Goal: Information Seeking & Learning: Learn about a topic

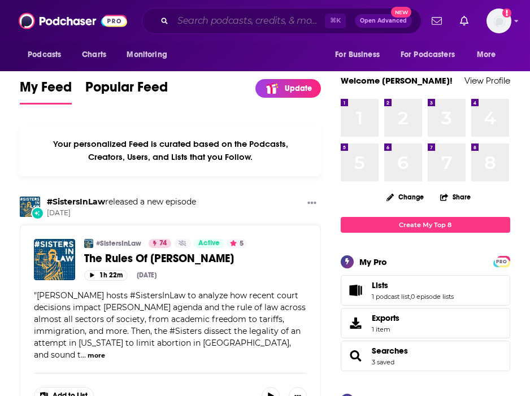
click at [307, 19] on input "Search podcasts, credits, & more..." at bounding box center [249, 21] width 152 height 18
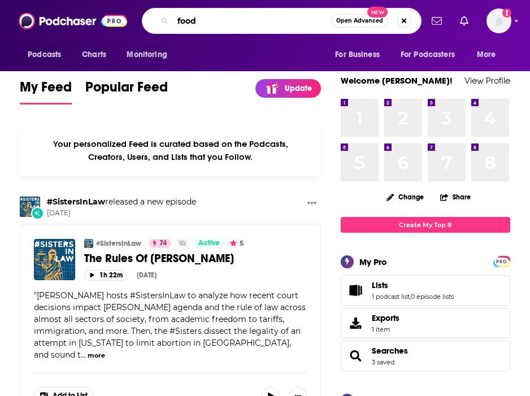
type input "food"
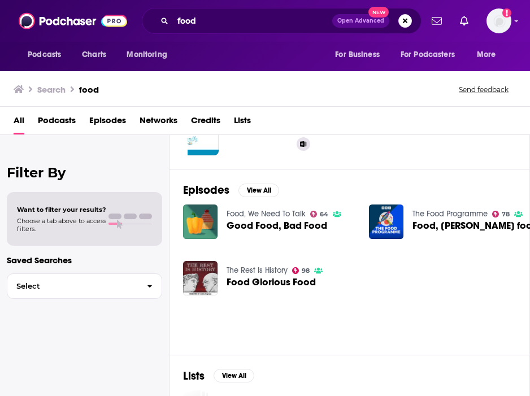
scroll to position [128, 0]
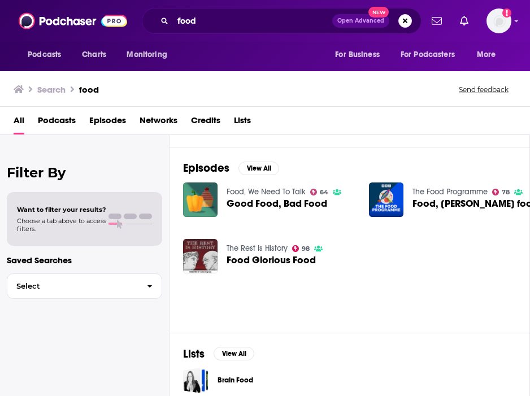
click at [273, 207] on span "Good Food, Bad Food" at bounding box center [277, 204] width 101 height 10
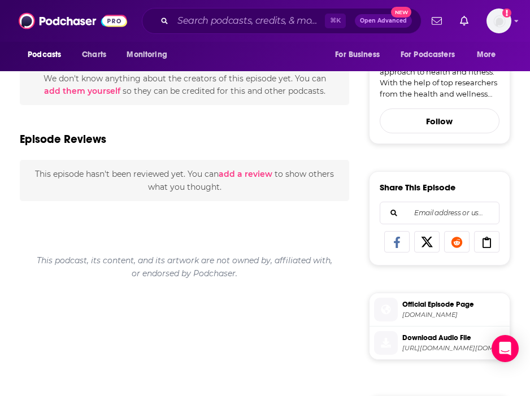
scroll to position [225, 0]
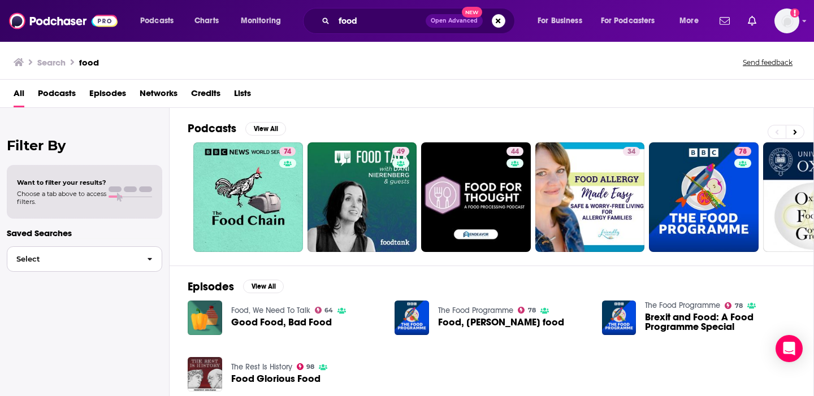
click at [106, 269] on button "Select" at bounding box center [84, 259] width 155 height 25
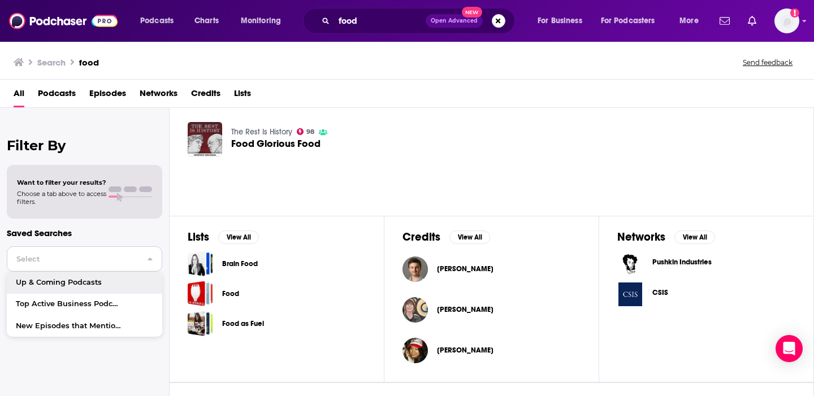
scroll to position [275, 0]
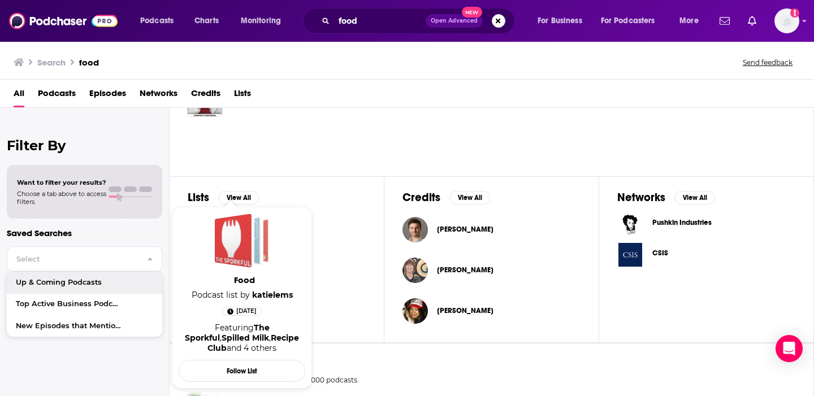
click at [232, 254] on div "Food" at bounding box center [233, 241] width 37 height 54
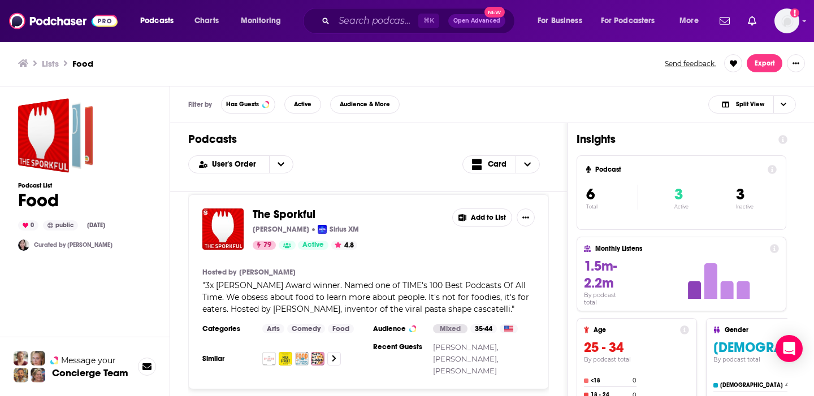
scroll to position [6, 0]
click at [476, 295] on span "3x [PERSON_NAME] Award winner. Named one of TIME's 100 Best Podcasts Of All Tim…" at bounding box center [365, 299] width 327 height 34
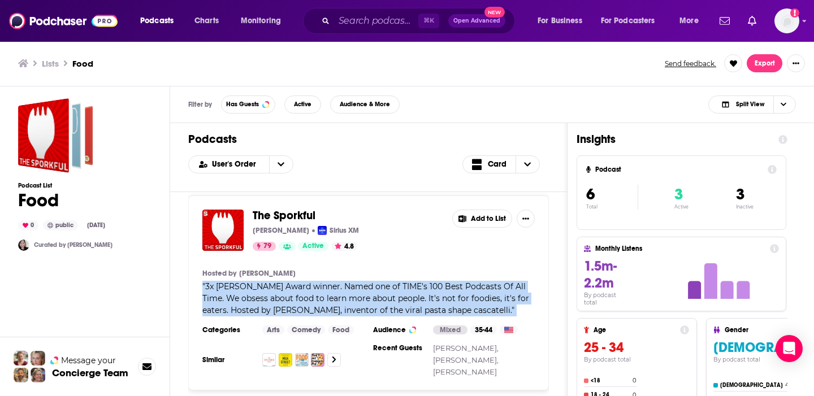
click at [476, 295] on span "3x [PERSON_NAME] Award winner. Named one of TIME's 100 Best Podcasts Of All Tim…" at bounding box center [365, 299] width 327 height 34
click at [476, 294] on span "3x [PERSON_NAME] Award winner. Named one of TIME's 100 Best Podcasts Of All Tim…" at bounding box center [365, 299] width 327 height 34
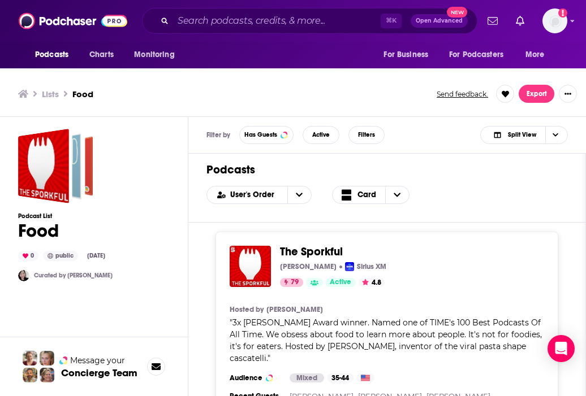
scroll to position [3, 0]
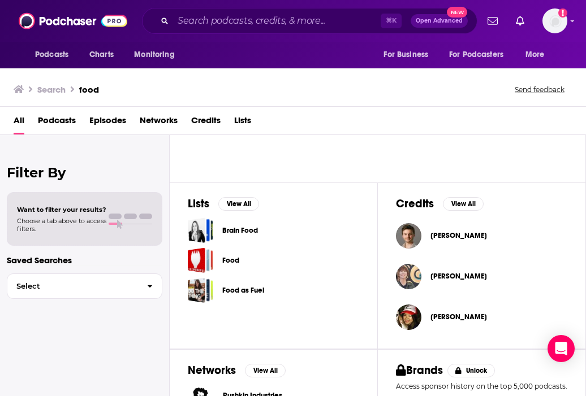
scroll to position [293, 0]
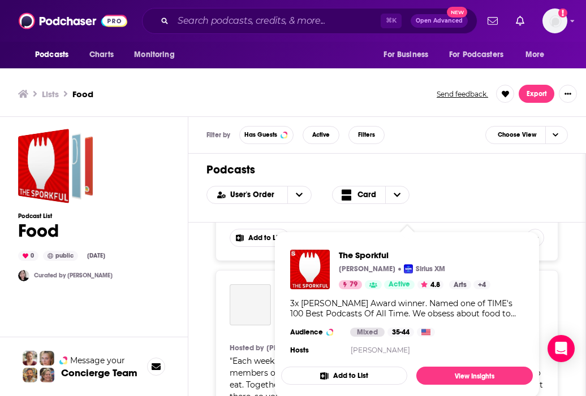
scroll to position [426, 0]
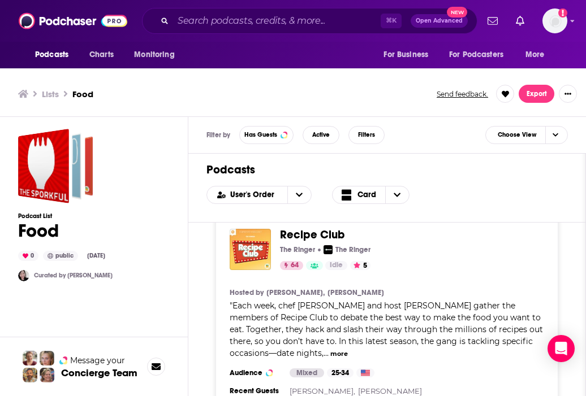
click at [509, 167] on h1 "Podcasts" at bounding box center [386, 170] width 361 height 14
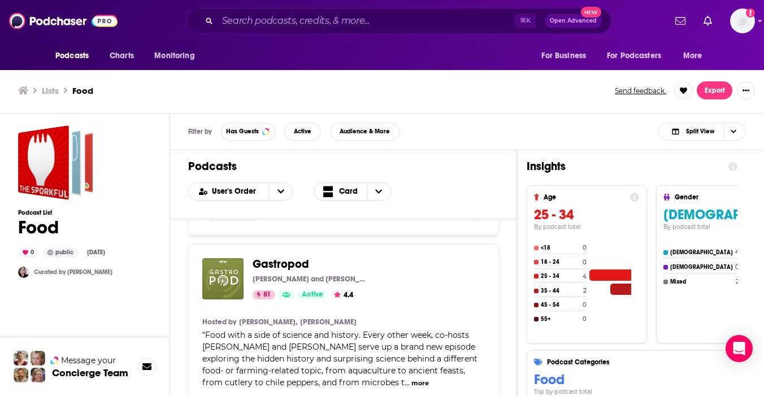
scroll to position [985, 0]
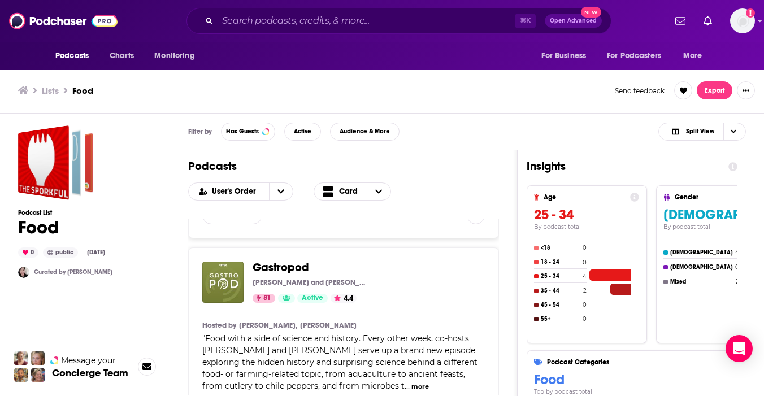
click at [275, 334] on span "Food with a side of science and history. Every other week, co-hosts [PERSON_NAM…" at bounding box center [339, 363] width 275 height 58
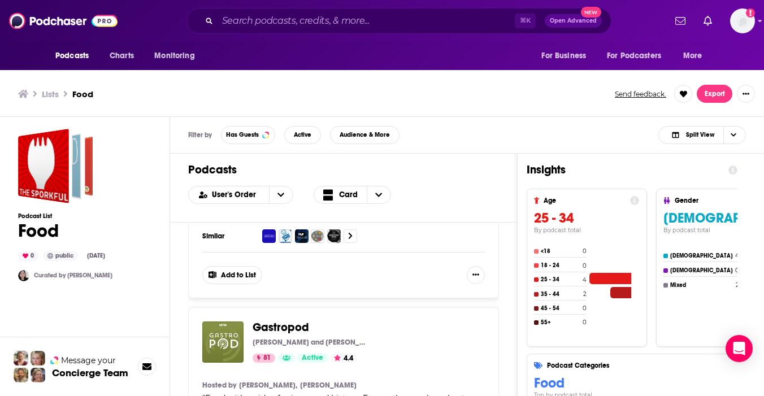
scroll to position [941, 0]
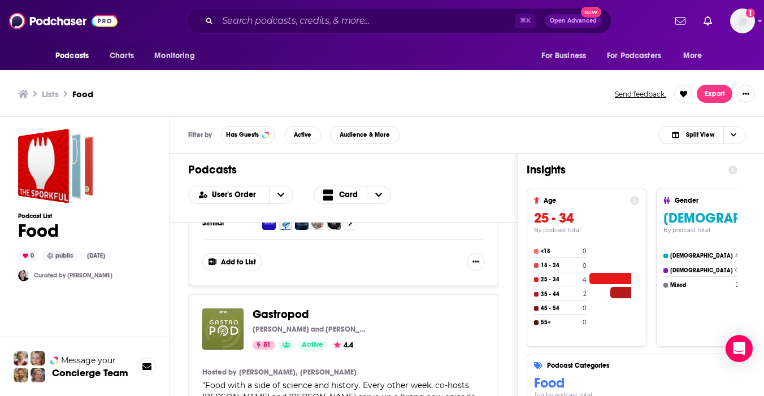
click at [300, 308] on span "Gastropod" at bounding box center [281, 315] width 57 height 14
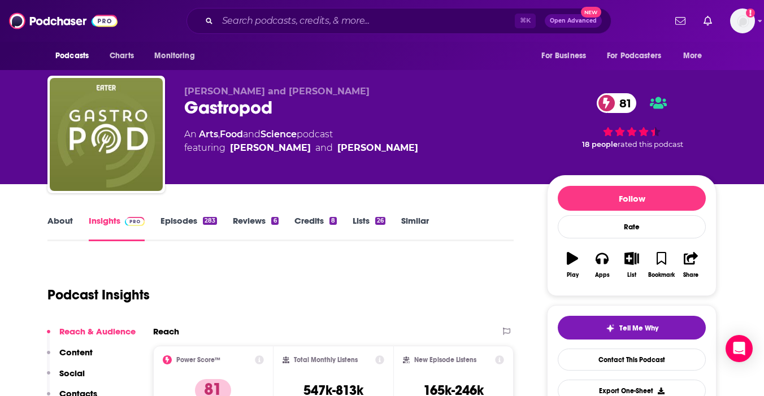
click at [240, 139] on link "Food" at bounding box center [231, 134] width 23 height 11
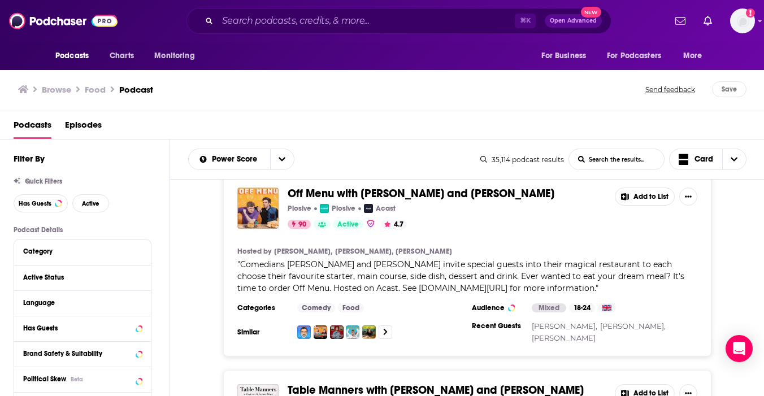
scroll to position [20, 0]
click at [512, 266] on span "Comedians [PERSON_NAME] and [PERSON_NAME] invite special guests into their magi…" at bounding box center [460, 276] width 447 height 34
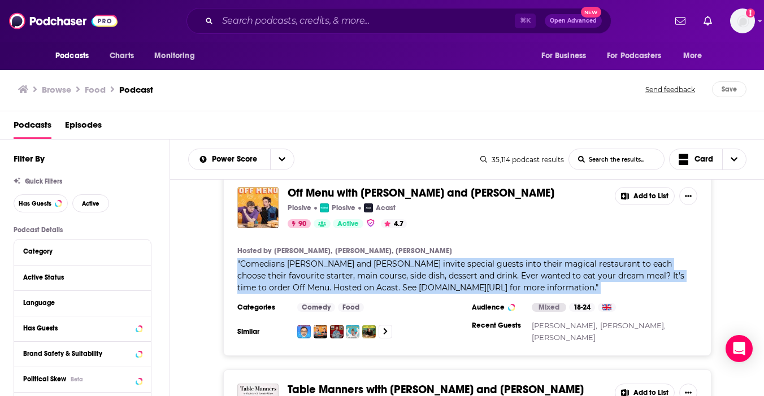
click at [512, 266] on span "Comedians [PERSON_NAME] and [PERSON_NAME] invite special guests into their magi…" at bounding box center [460, 276] width 447 height 34
click at [512, 265] on span "Comedians [PERSON_NAME] and [PERSON_NAME] invite special guests into their magi…" at bounding box center [460, 276] width 447 height 34
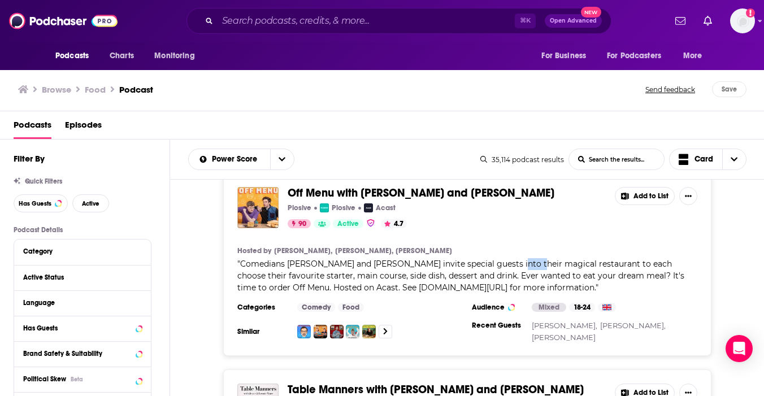
click at [512, 265] on span "Comedians [PERSON_NAME] and [PERSON_NAME] invite special guests into their magi…" at bounding box center [460, 276] width 447 height 34
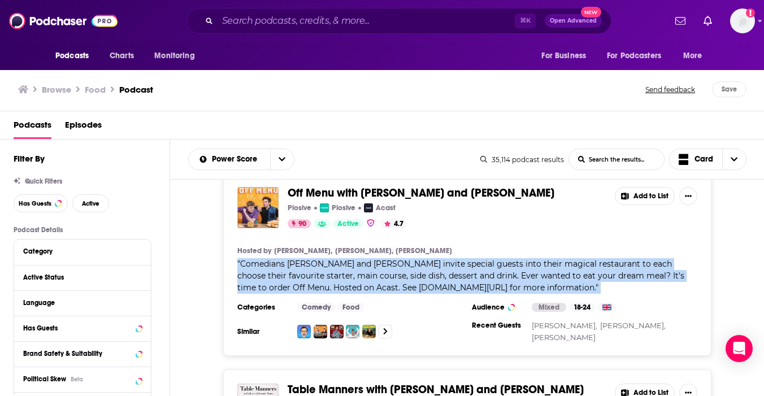
click at [512, 265] on span "Comedians [PERSON_NAME] and [PERSON_NAME] invite special guests into their magi…" at bounding box center [460, 276] width 447 height 34
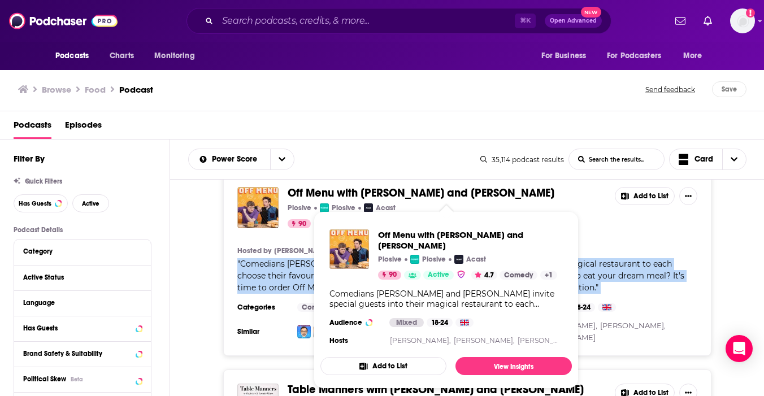
click at [474, 194] on span "Off Menu with [PERSON_NAME] and [PERSON_NAME]" at bounding box center [421, 193] width 267 height 14
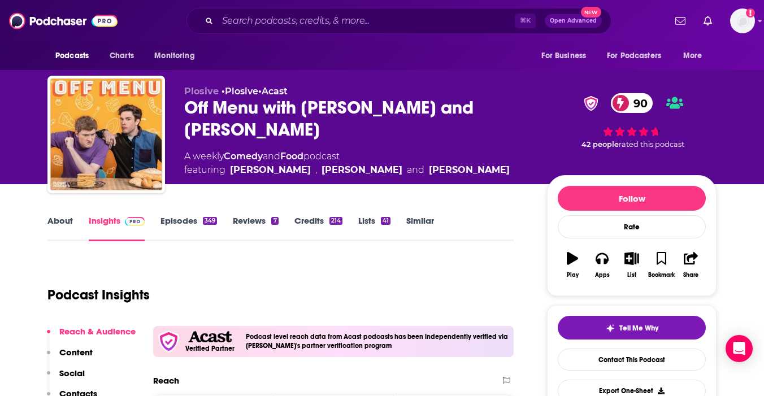
click at [187, 222] on link "Episodes 349" at bounding box center [189, 228] width 57 height 26
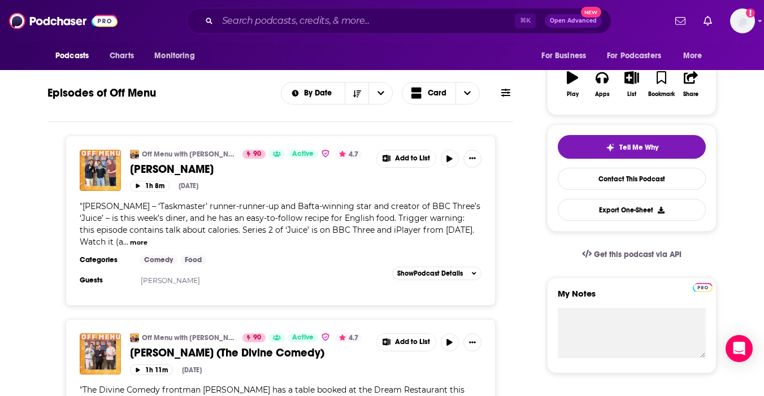
scroll to position [182, 0]
click at [148, 241] on button "more" at bounding box center [139, 242] width 18 height 10
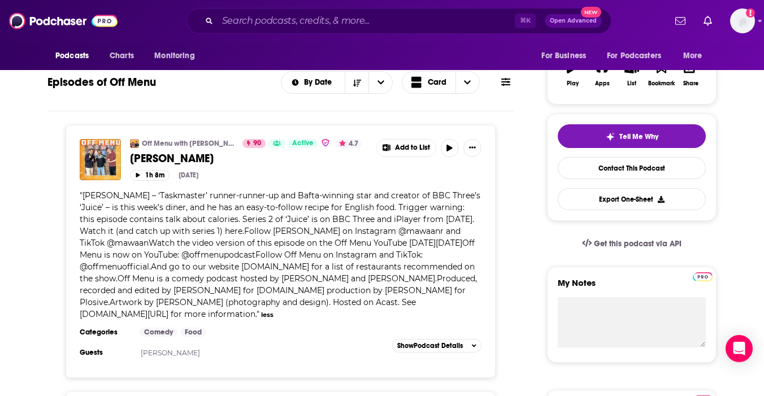
scroll to position [194, 0]
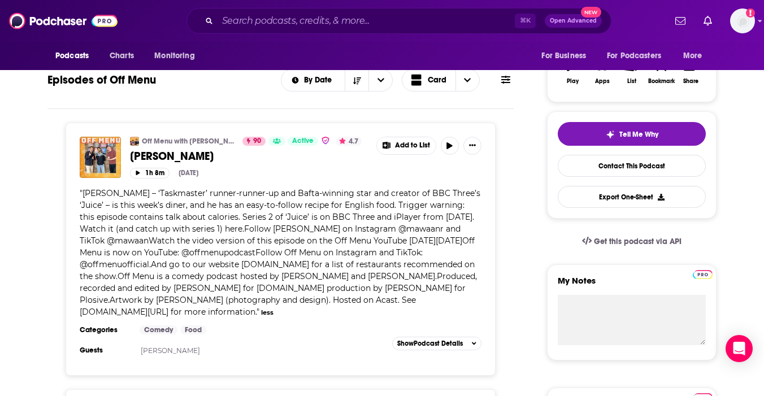
click at [189, 241] on span "[PERSON_NAME] – ‘Taskmaster’ runner-runner-up and Bafta-winning star and creato…" at bounding box center [280, 252] width 401 height 129
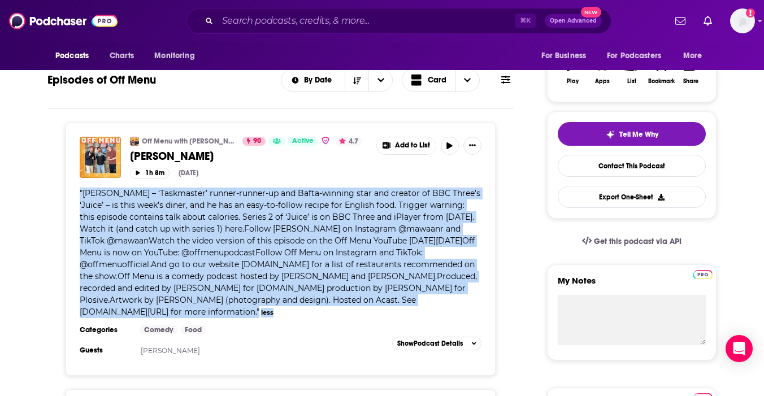
click at [189, 241] on span "[PERSON_NAME] – ‘Taskmaster’ runner-runner-up and Bafta-winning star and creato…" at bounding box center [280, 252] width 401 height 129
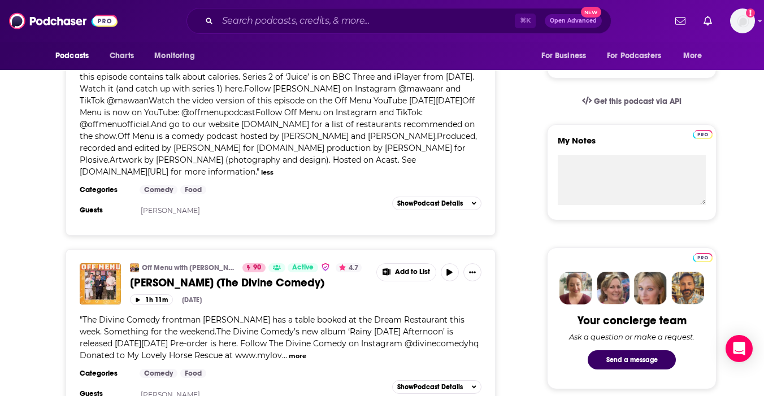
scroll to position [417, 0]
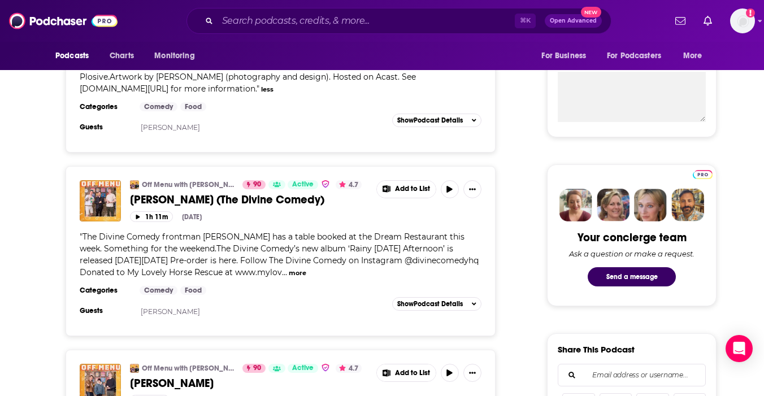
click at [289, 273] on button "more" at bounding box center [298, 274] width 18 height 10
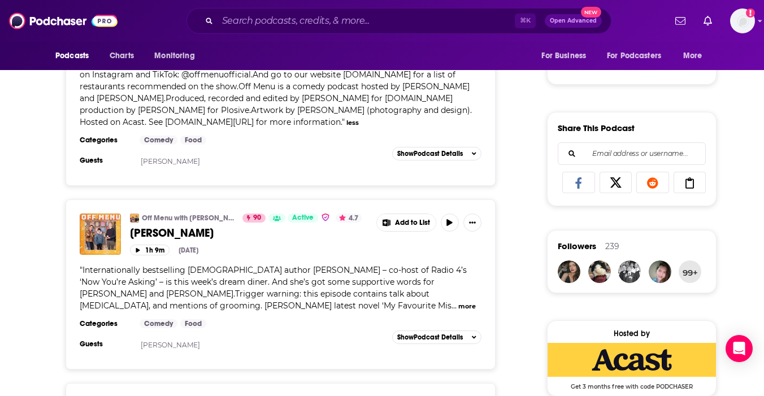
scroll to position [697, 0]
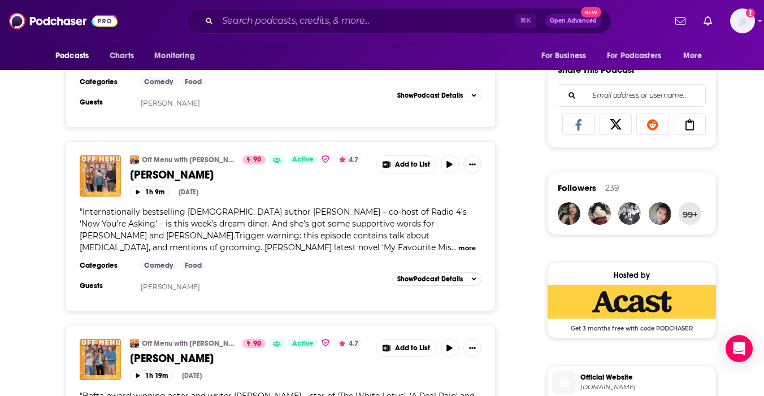
click at [244, 225] on span "Internationally bestselling [DEMOGRAPHIC_DATA] author [PERSON_NAME] – co-host o…" at bounding box center [273, 230] width 387 height 46
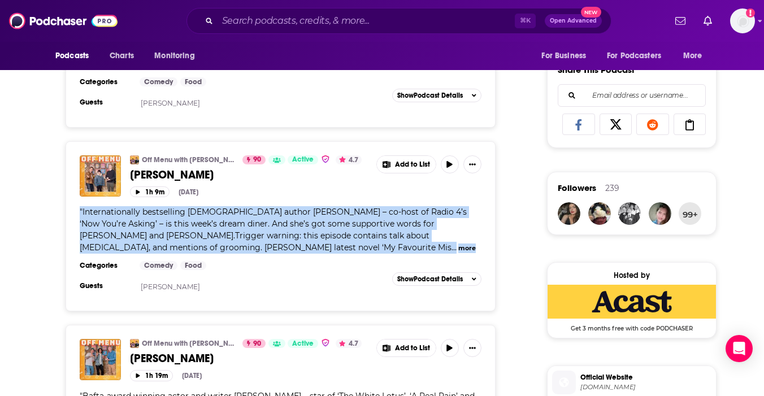
click at [244, 225] on span "Internationally bestselling [DEMOGRAPHIC_DATA] author [PERSON_NAME] – co-host o…" at bounding box center [273, 230] width 387 height 46
click at [459, 249] on button "more" at bounding box center [468, 249] width 18 height 10
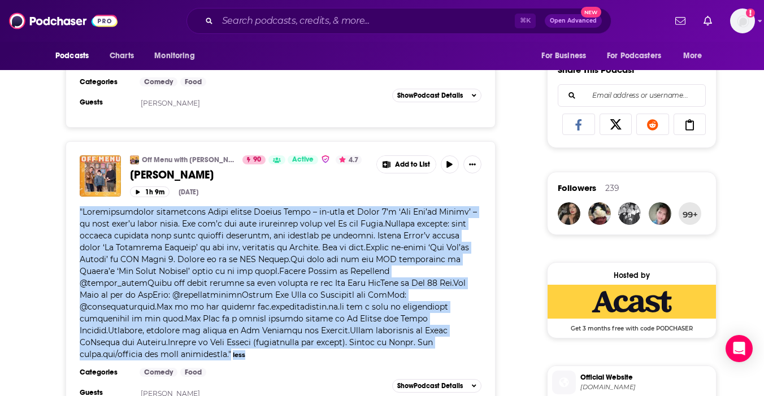
click at [188, 240] on span at bounding box center [279, 283] width 398 height 153
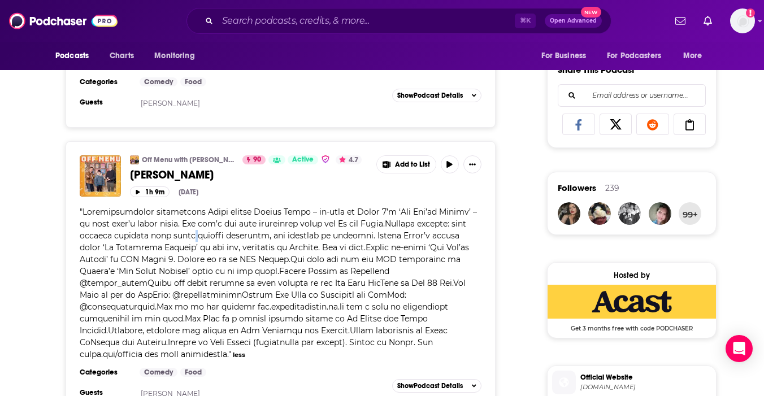
click at [188, 240] on span at bounding box center [279, 283] width 398 height 153
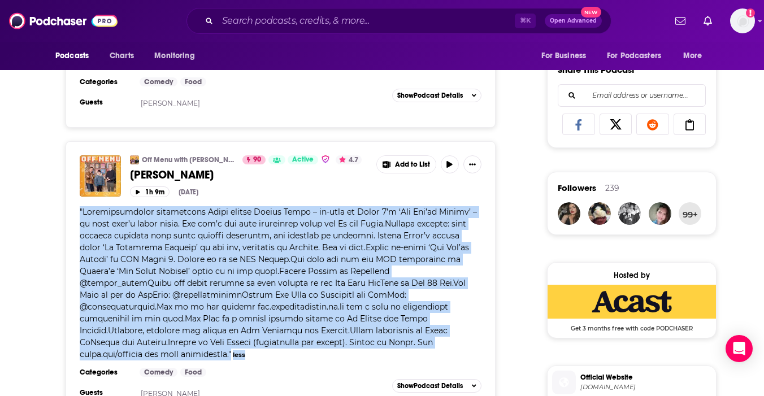
click at [188, 240] on span at bounding box center [279, 283] width 398 height 153
click at [198, 244] on span at bounding box center [279, 283] width 398 height 153
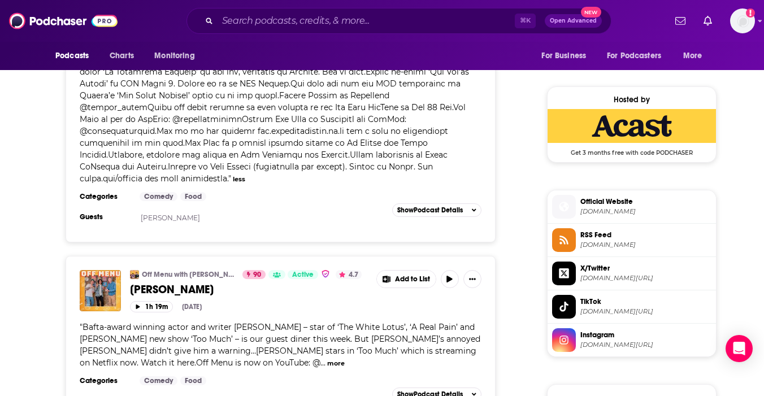
scroll to position [1023, 0]
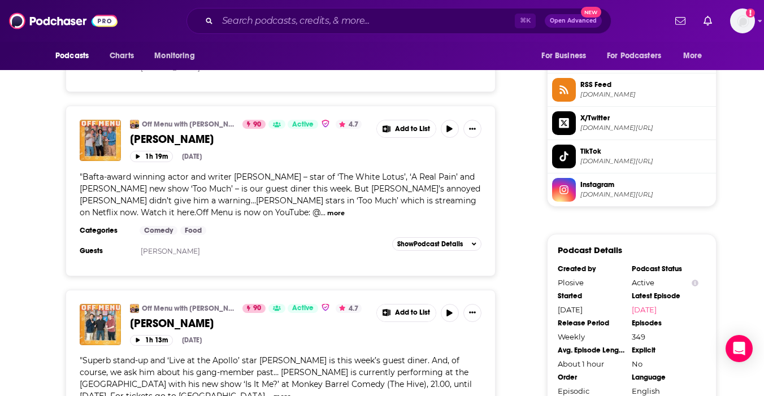
click at [327, 209] on button "more" at bounding box center [336, 214] width 18 height 10
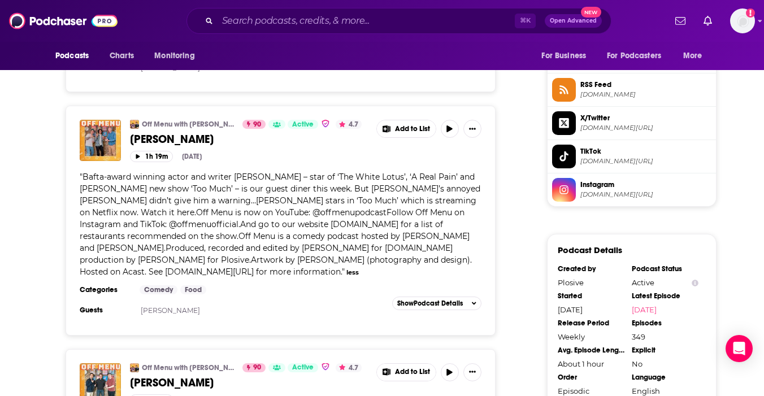
click at [183, 198] on span "Bafta-award winning actor and writer [PERSON_NAME] – star of ‘The White Lotus’,…" at bounding box center [280, 224] width 401 height 105
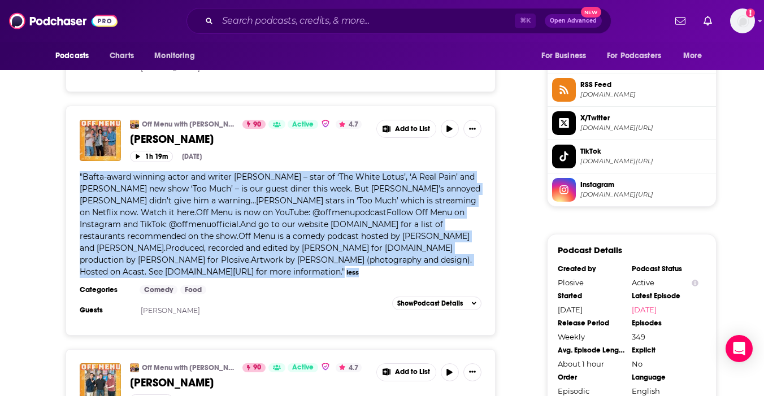
click at [183, 198] on span "Bafta-award winning actor and writer [PERSON_NAME] – star of ‘The White Lotus’,…" at bounding box center [280, 224] width 401 height 105
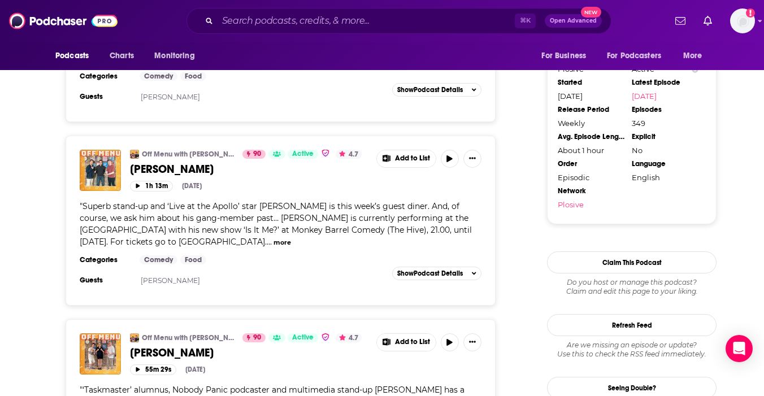
click at [274, 238] on button "more" at bounding box center [283, 243] width 18 height 10
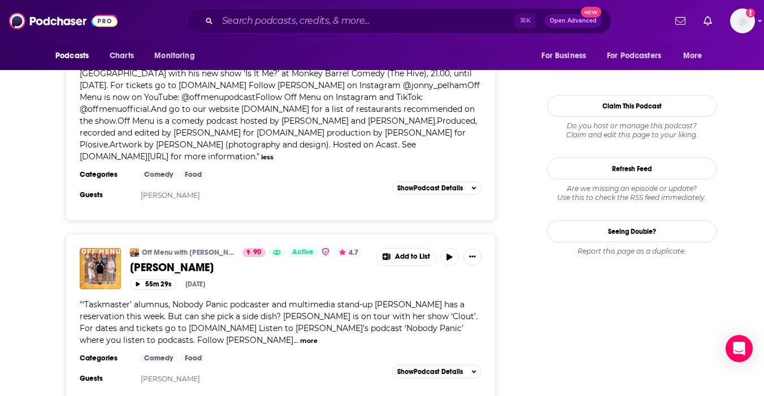
scroll to position [1497, 0]
